Goal: Task Accomplishment & Management: Use online tool/utility

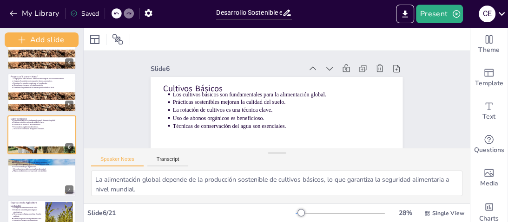
scroll to position [56, 0]
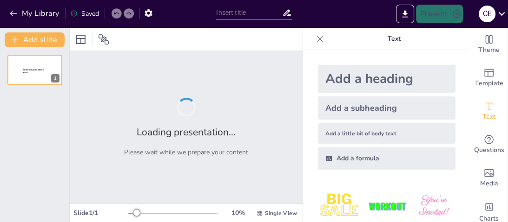
type input "Desarrollo Sostenible en la Agricultura: Proyectos Llave en Mano para Especias …"
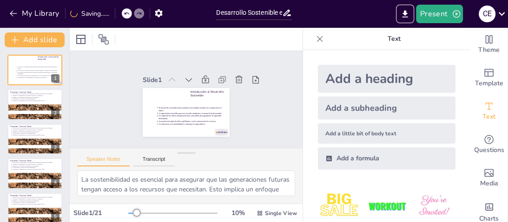
click at [200, 15] on div "My Library Saving......" at bounding box center [105, 13] width 211 height 17
click at [440, 35] on p "Text" at bounding box center [394, 39] width 134 height 22
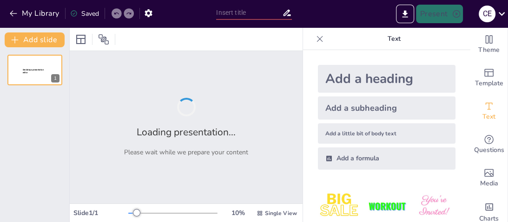
type input "Imported Floración y Nutrición Vegetal de citricos sello agroecologico.pptx"
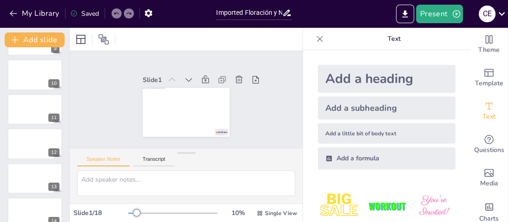
scroll to position [458, 0]
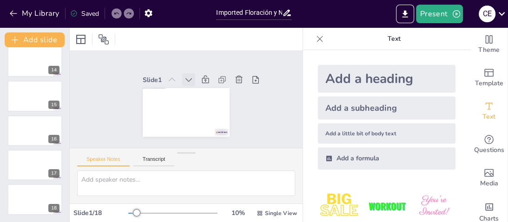
click at [189, 79] on icon at bounding box center [192, 81] width 7 height 5
click at [171, 77] on icon at bounding box center [174, 78] width 10 height 10
click at [187, 77] on icon at bounding box center [192, 80] width 11 height 11
click at [189, 79] on icon at bounding box center [192, 81] width 7 height 5
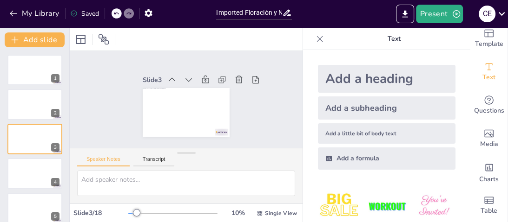
scroll to position [0, 0]
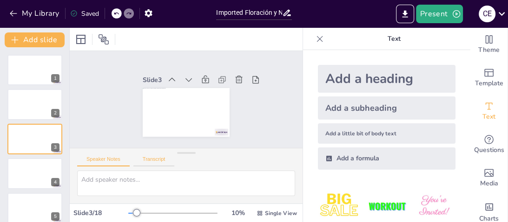
click at [152, 160] on button "Transcript" at bounding box center [153, 162] width 41 height 10
click at [266, 212] on span "Single View" at bounding box center [281, 213] width 32 height 7
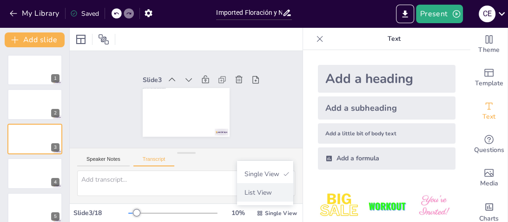
click at [273, 197] on span "List View" at bounding box center [265, 193] width 49 height 9
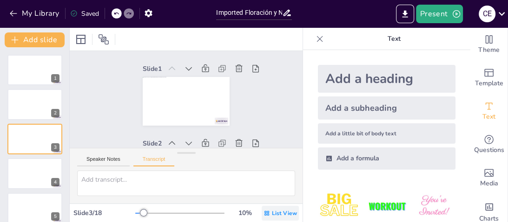
click at [273, 216] on span "List View" at bounding box center [284, 213] width 25 height 7
click at [261, 170] on span "Single View" at bounding box center [268, 174] width 42 height 9
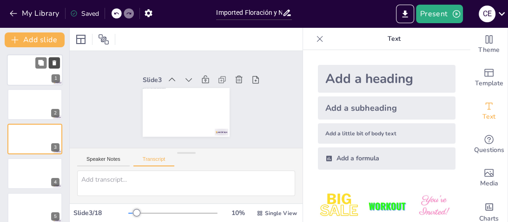
click at [50, 59] on button at bounding box center [54, 62] width 11 height 11
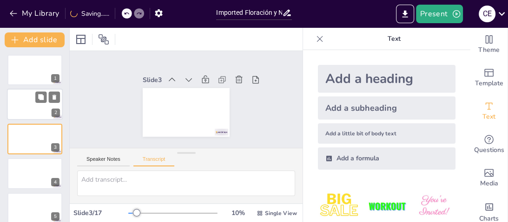
click at [39, 105] on div at bounding box center [35, 105] width 56 height 32
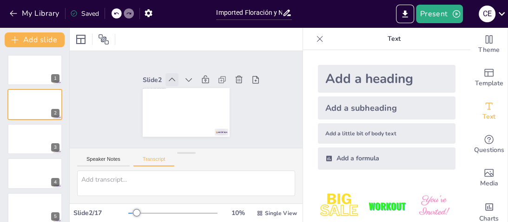
click at [171, 76] on icon at bounding box center [176, 77] width 11 height 11
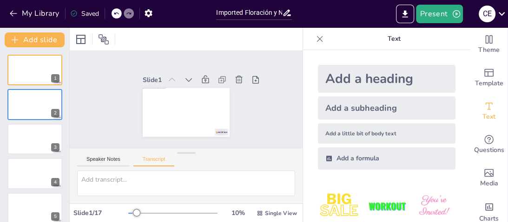
scroll to position [111, 0]
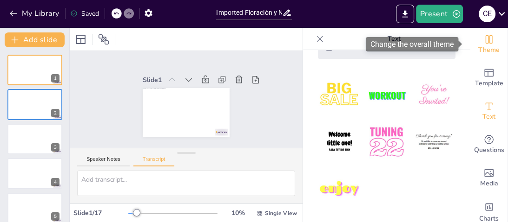
click at [485, 41] on icon "Change the overall theme" at bounding box center [488, 39] width 7 height 8
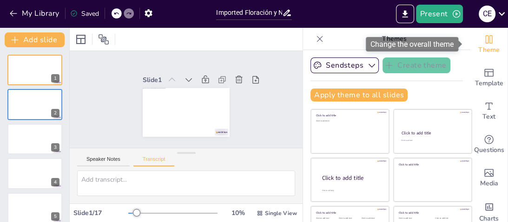
click at [483, 39] on icon "Change the overall theme" at bounding box center [488, 39] width 11 height 11
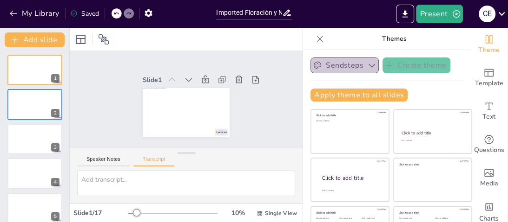
click at [329, 67] on button "Sendsteps" at bounding box center [344, 66] width 68 height 16
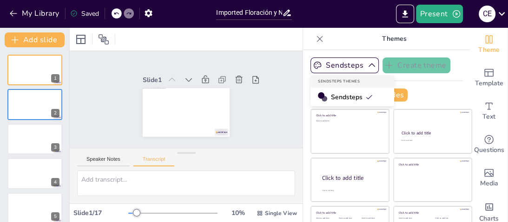
click at [342, 98] on span "Sendsteps" at bounding box center [352, 97] width 42 height 9
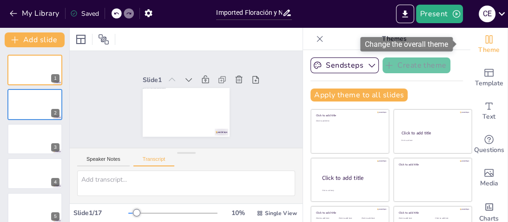
click at [483, 41] on icon "Change the overall theme" at bounding box center [488, 39] width 11 height 11
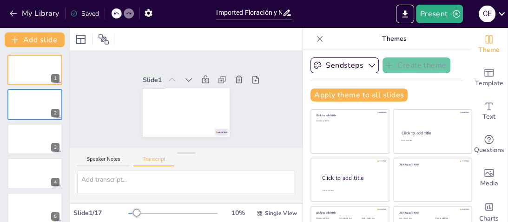
click at [315, 41] on icon at bounding box center [319, 38] width 9 height 9
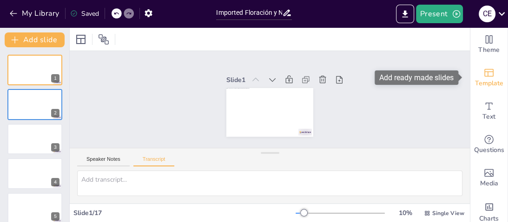
click at [485, 78] on span "Template" at bounding box center [489, 83] width 28 height 10
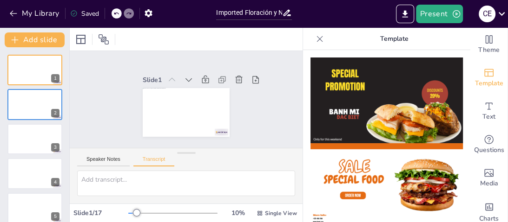
click at [396, 92] on img at bounding box center [386, 101] width 152 height 86
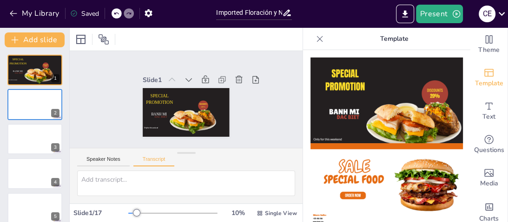
click at [118, 13] on icon at bounding box center [116, 14] width 6 height 6
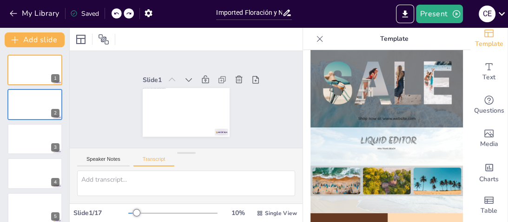
scroll to position [452, 0]
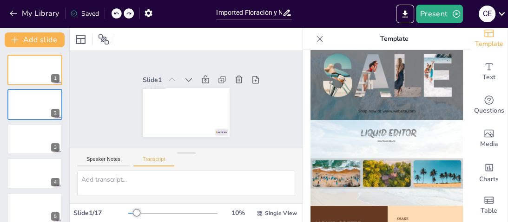
click at [399, 88] on img at bounding box center [386, 77] width 152 height 86
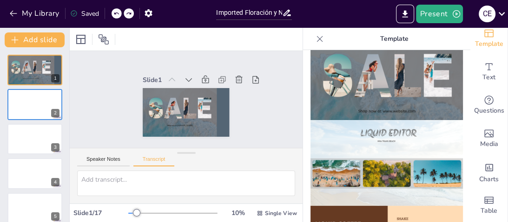
click at [117, 13] on icon at bounding box center [116, 14] width 6 height 6
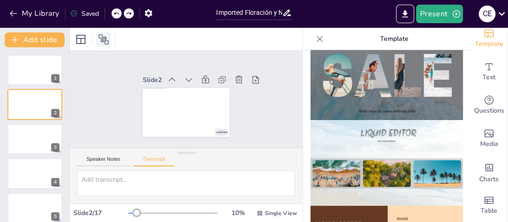
click at [100, 37] on icon at bounding box center [103, 39] width 11 height 11
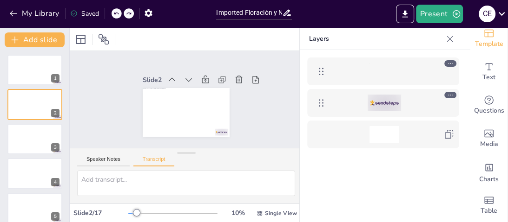
click at [449, 62] on icon at bounding box center [450, 63] width 7 height 7
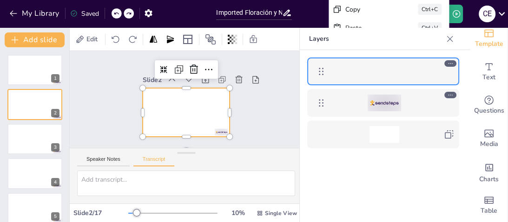
click at [450, 39] on icon at bounding box center [450, 39] width 6 height 6
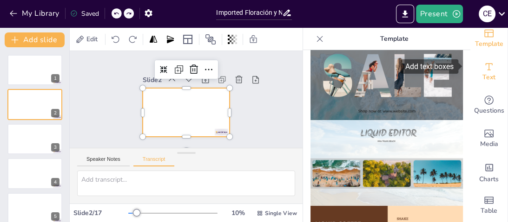
click at [470, 55] on div "Text" at bounding box center [488, 71] width 37 height 33
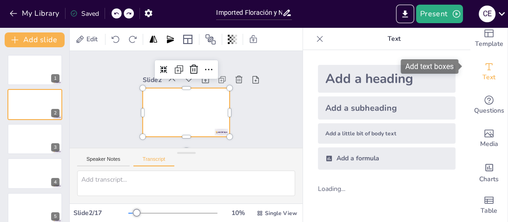
click at [470, 55] on div "Text" at bounding box center [488, 71] width 37 height 33
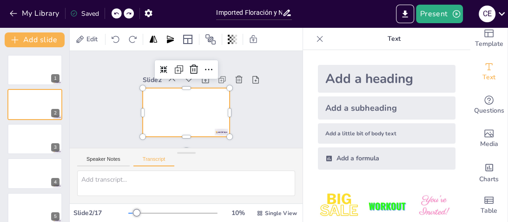
click at [369, 111] on div "Add a subheading" at bounding box center [386, 108] width 137 height 23
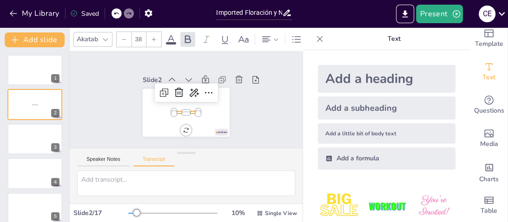
click at [366, 81] on div "Add a heading" at bounding box center [386, 79] width 137 height 28
type input "68"
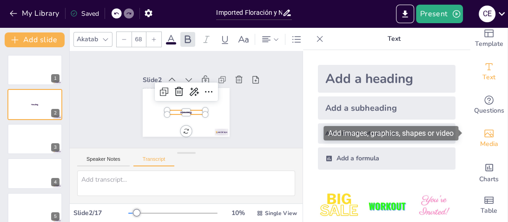
click at [484, 139] on span "Media" at bounding box center [489, 144] width 18 height 10
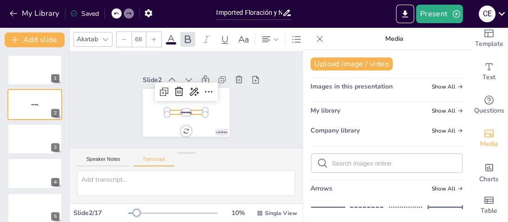
scroll to position [0, 0]
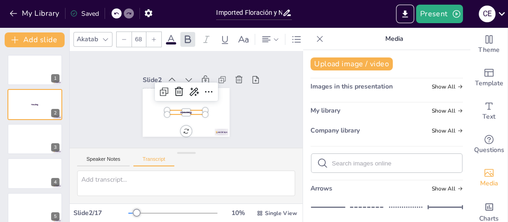
click at [248, 168] on div "Speaker Notes Transcript" at bounding box center [186, 160] width 233 height 22
click at [315, 38] on icon at bounding box center [319, 38] width 9 height 9
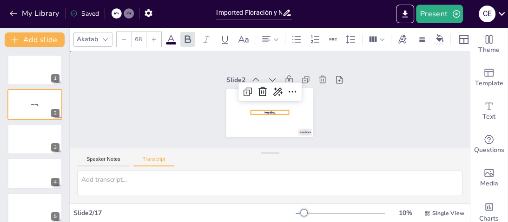
click at [393, 109] on div "Slide 1 Slide 2 Subheading Heading Slide 3 Slide 4 Slide 5 Slide 6 Slide 7 Slid…" at bounding box center [269, 100] width 395 height 284
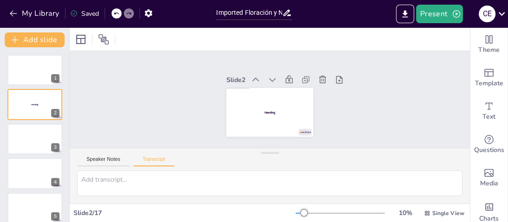
scroll to position [45, 0]
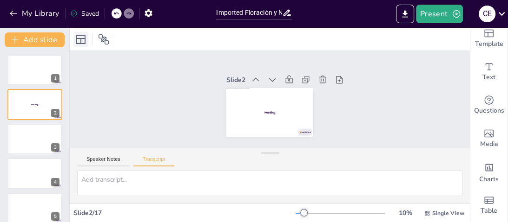
click at [82, 41] on icon at bounding box center [80, 39] width 11 height 11
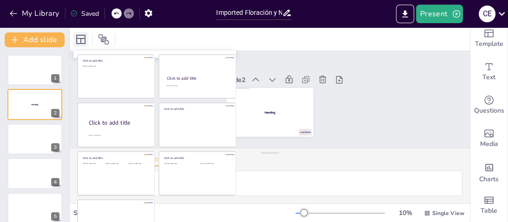
click at [82, 41] on icon at bounding box center [80, 39] width 11 height 11
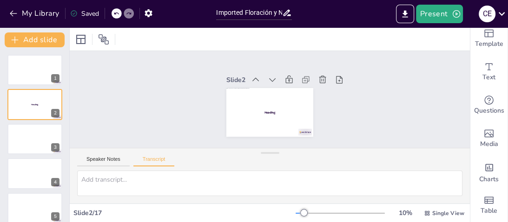
click at [139, 38] on div at bounding box center [270, 39] width 400 height 23
click at [107, 40] on icon at bounding box center [103, 39] width 11 height 11
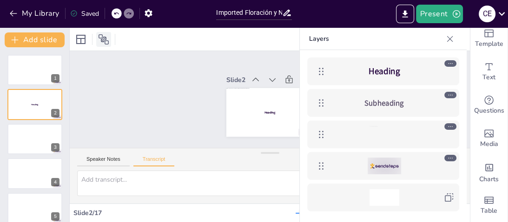
click at [107, 40] on icon at bounding box center [103, 39] width 11 height 11
click at [448, 36] on icon at bounding box center [449, 38] width 9 height 9
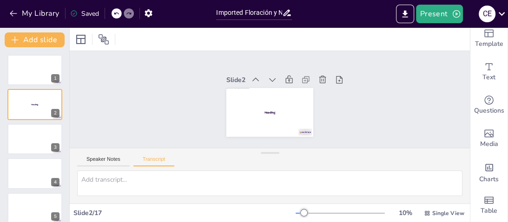
click at [342, 213] on div at bounding box center [339, 213] width 89 height 7
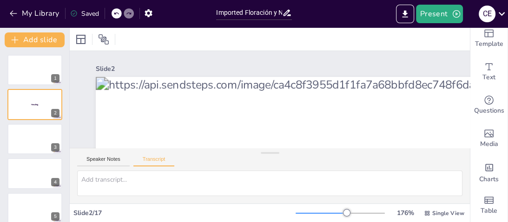
click at [367, 212] on div at bounding box center [339, 213] width 89 height 7
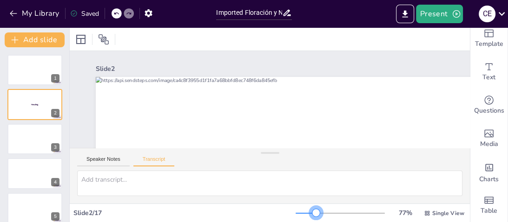
click at [311, 212] on div at bounding box center [339, 213] width 89 height 7
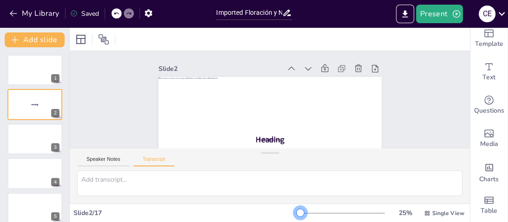
click at [295, 214] on div at bounding box center [339, 213] width 89 height 7
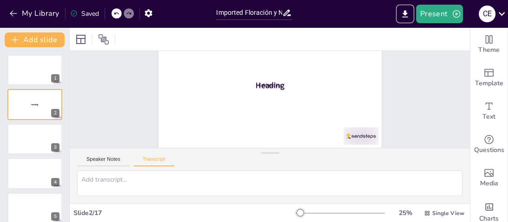
scroll to position [0, 0]
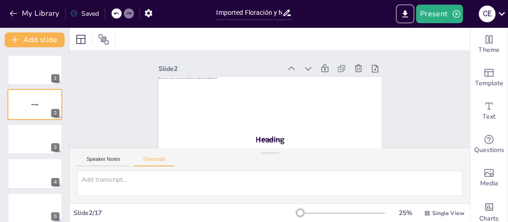
click at [115, 15] on icon at bounding box center [116, 14] width 6 height 6
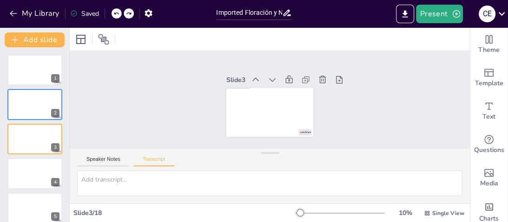
click at [115, 15] on icon at bounding box center [116, 14] width 6 height 6
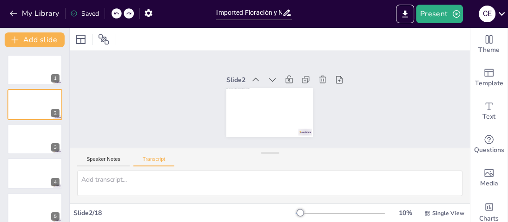
click at [115, 15] on div "My Library Saved" at bounding box center [78, 13] width 157 height 17
click at [105, 15] on div at bounding box center [105, 13] width 0 height 11
click at [115, 15] on div at bounding box center [115, 13] width 0 height 11
click at [126, 13] on icon at bounding box center [126, 14] width 5 height 2
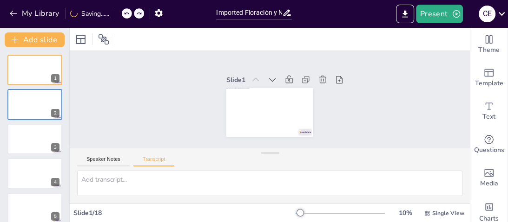
click at [126, 13] on icon at bounding box center [126, 14] width 5 height 2
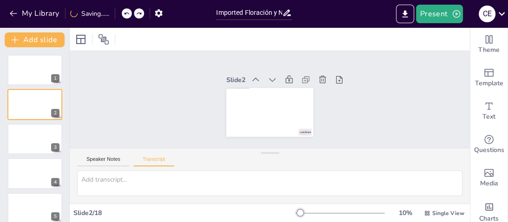
click at [126, 13] on icon at bounding box center [126, 14] width 5 height 2
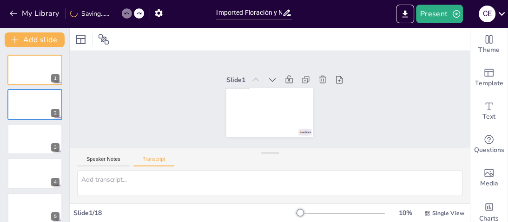
click at [126, 13] on icon at bounding box center [126, 14] width 5 height 2
click at [126, 13] on div at bounding box center [133, 13] width 22 height 10
click at [114, 15] on icon at bounding box center [116, 14] width 6 height 6
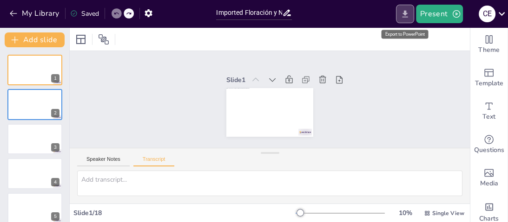
click at [406, 15] on icon "Export to PowerPoint" at bounding box center [405, 13] width 6 height 7
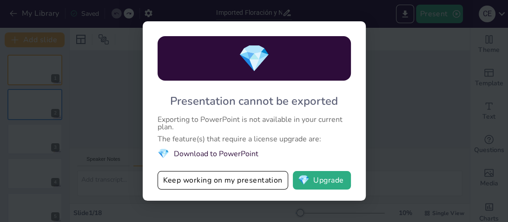
click at [402, 67] on div "💎 Presentation cannot be exported Exporting to PowerPoint is not available in y…" at bounding box center [254, 111] width 508 height 222
click at [117, 180] on div "💎 Presentation cannot be exported Exporting to PowerPoint is not available in y…" at bounding box center [254, 111] width 508 height 222
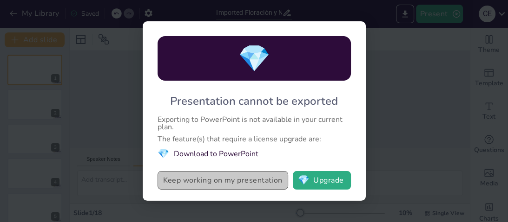
click at [185, 183] on button "Keep working on my presentation" at bounding box center [222, 180] width 131 height 19
